Goal: Check status: Check status

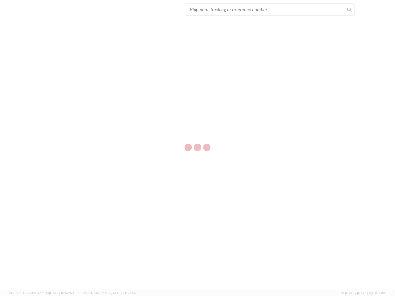
select select "US"
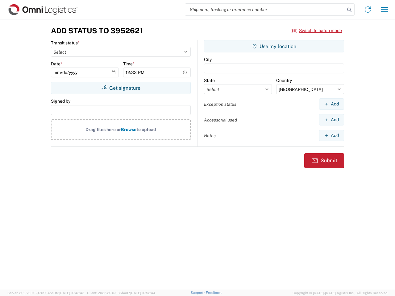
click at [265, 10] on input "search" at bounding box center [265, 10] width 160 height 12
click at [349, 10] on icon at bounding box center [349, 10] width 9 height 9
click at [367, 10] on icon at bounding box center [368, 10] width 10 height 10
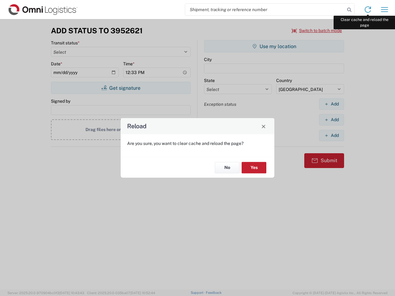
click at [384, 10] on div "Reload Are you sure, you want to clear cache and reload the page? No Yes" at bounding box center [197, 148] width 395 height 296
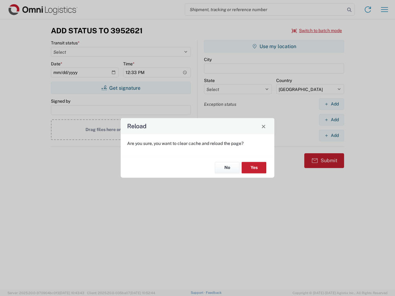
click at [317, 31] on div "Reload Are you sure, you want to clear cache and reload the page? No Yes" at bounding box center [197, 148] width 395 height 296
click at [121, 88] on div "Reload Are you sure, you want to clear cache and reload the page? No Yes" at bounding box center [197, 148] width 395 height 296
click at [274, 46] on div "Reload Are you sure, you want to clear cache and reload the page? No Yes" at bounding box center [197, 148] width 395 height 296
click at [331, 104] on div "Reload Are you sure, you want to clear cache and reload the page? No Yes" at bounding box center [197, 148] width 395 height 296
click at [331, 120] on div "Reload Are you sure, you want to clear cache and reload the page? No Yes" at bounding box center [197, 148] width 395 height 296
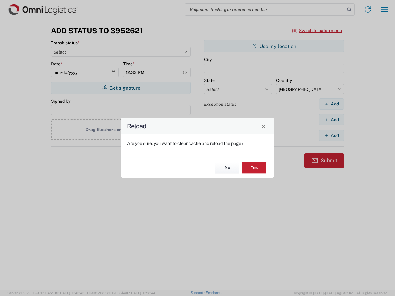
click at [331, 135] on div "Reload Are you sure, you want to clear cache and reload the page? No Yes" at bounding box center [197, 148] width 395 height 296
